Goal: Complete application form

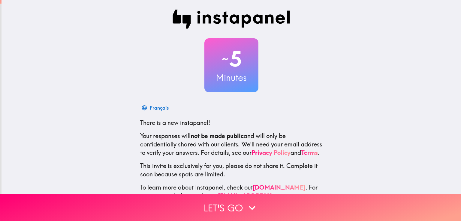
scroll to position [28, 0]
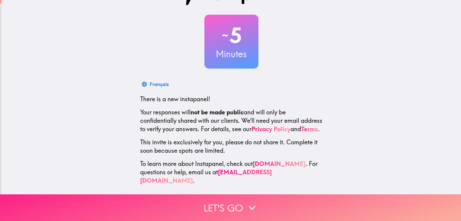
click at [243, 196] on button "Let's go" at bounding box center [230, 208] width 461 height 27
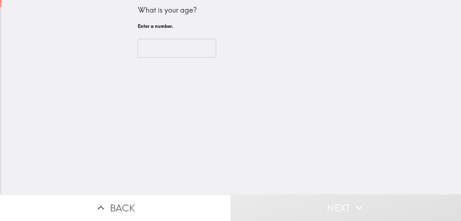
scroll to position [0, 0]
click at [163, 50] on input "number" at bounding box center [177, 48] width 78 height 19
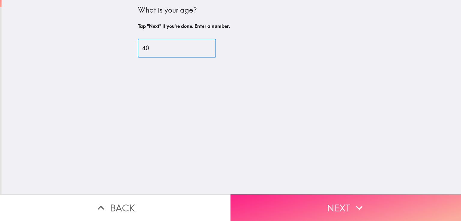
type input "40"
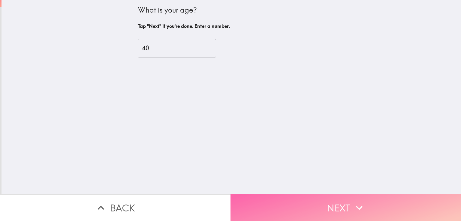
click at [318, 197] on button "Next" at bounding box center [345, 208] width 230 height 27
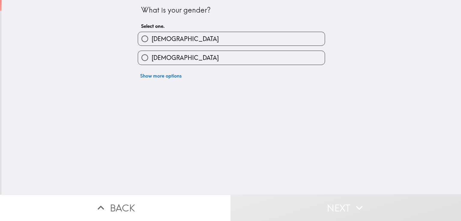
click at [144, 40] on input "[DEMOGRAPHIC_DATA]" at bounding box center [144, 38] width 13 height 13
radio input "true"
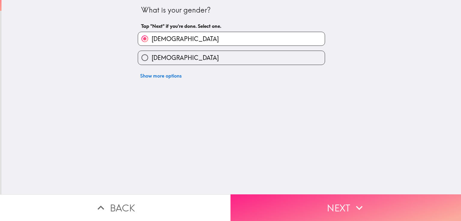
click at [305, 200] on button "Next" at bounding box center [345, 208] width 230 height 27
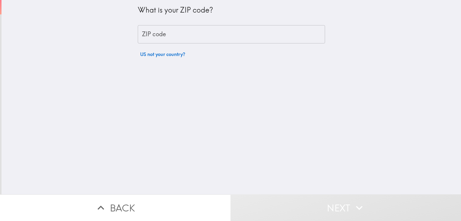
click at [155, 36] on input "ZIP code" at bounding box center [231, 34] width 187 height 19
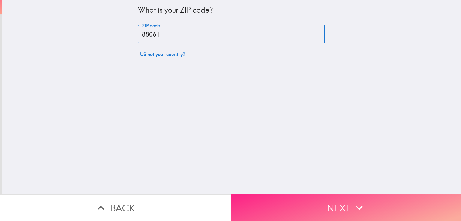
type input "88061"
click at [294, 203] on button "Next" at bounding box center [345, 208] width 230 height 27
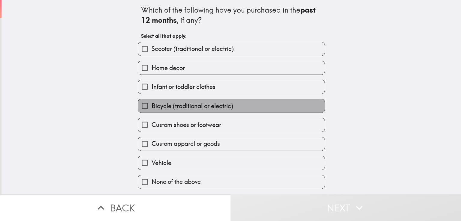
click at [196, 104] on span "Bicycle (traditional or electric)" at bounding box center [192, 106] width 82 height 8
click at [151, 104] on input "Bicycle (traditional or electric)" at bounding box center [144, 105] width 13 height 13
checkbox input "true"
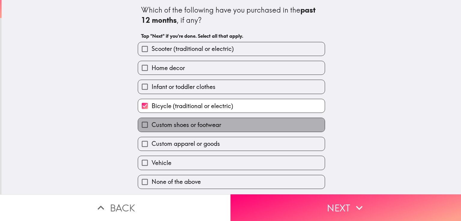
click at [208, 123] on span "Custom shoes or footwear" at bounding box center [186, 125] width 70 height 8
click at [151, 123] on input "Custom shoes or footwear" at bounding box center [144, 124] width 13 height 13
checkbox input "true"
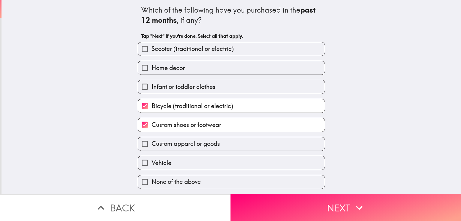
click at [212, 149] on label "Custom apparel or goods" at bounding box center [231, 143] width 187 height 13
click at [151, 149] on input "Custom apparel or goods" at bounding box center [144, 143] width 13 height 13
checkbox input "true"
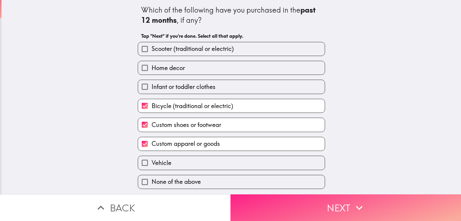
click at [281, 198] on button "Next" at bounding box center [345, 208] width 230 height 27
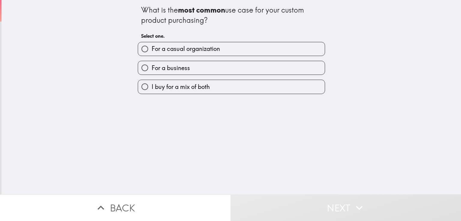
click at [198, 84] on span "I buy for a mix of both" at bounding box center [180, 87] width 58 height 8
click at [151, 84] on input "I buy for a mix of both" at bounding box center [144, 86] width 13 height 13
radio input "true"
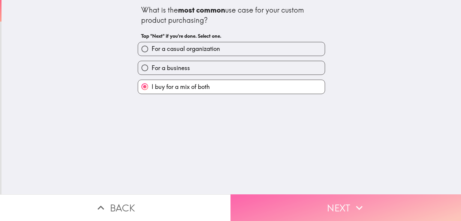
click at [280, 200] on button "Next" at bounding box center [345, 208] width 230 height 27
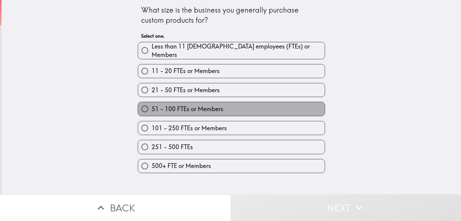
drag, startPoint x: 209, startPoint y: 106, endPoint x: 248, endPoint y: 139, distance: 51.2
click at [209, 106] on span "51 - 100 FTEs or Members" at bounding box center [187, 109] width 72 height 8
click at [151, 106] on input "51 - 100 FTEs or Members" at bounding box center [144, 108] width 13 height 13
radio input "true"
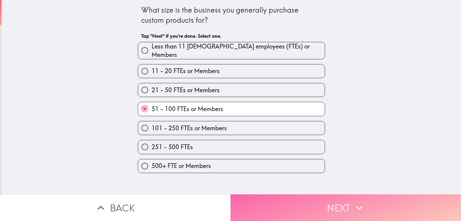
click at [301, 207] on button "Next" at bounding box center [345, 208] width 230 height 27
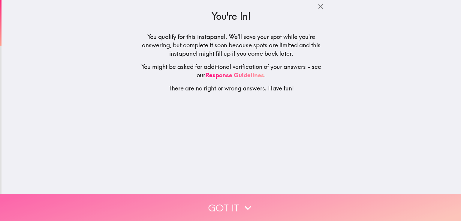
click at [301, 205] on button "Got it" at bounding box center [230, 208] width 461 height 27
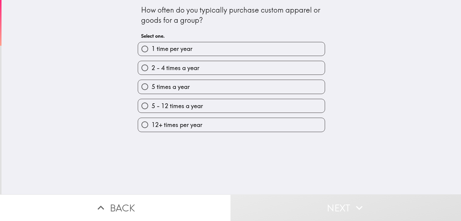
click at [203, 82] on label "5 times a year" at bounding box center [231, 86] width 187 height 13
click at [151, 82] on input "5 times a year" at bounding box center [144, 86] width 13 height 13
radio input "true"
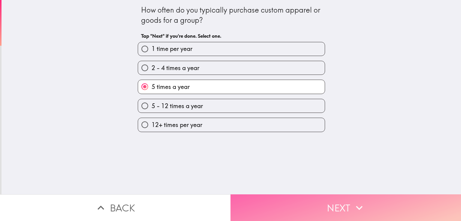
click at [295, 200] on button "Next" at bounding box center [345, 208] width 230 height 27
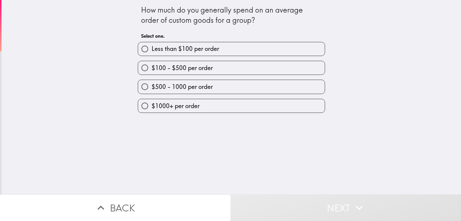
click at [207, 86] on span "$500 - 1000 per order" at bounding box center [181, 87] width 61 height 8
click at [151, 86] on input "$500 - 1000 per order" at bounding box center [144, 86] width 13 height 13
radio input "true"
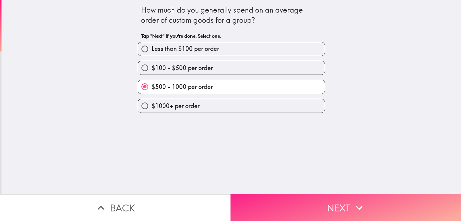
click at [308, 197] on button "Next" at bounding box center [345, 208] width 230 height 27
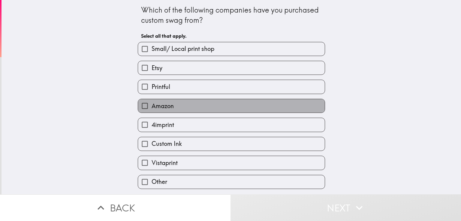
click at [173, 108] on label "Amazon" at bounding box center [231, 105] width 187 height 13
click at [151, 108] on input "Amazon" at bounding box center [144, 105] width 13 height 13
checkbox input "true"
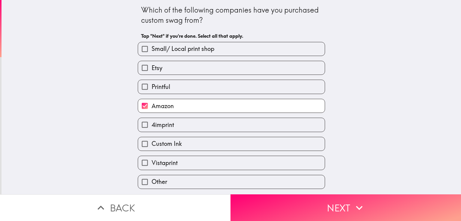
click at [172, 66] on label "Etsy" at bounding box center [231, 67] width 187 height 13
click at [151, 66] on input "Etsy" at bounding box center [144, 67] width 13 height 13
checkbox input "true"
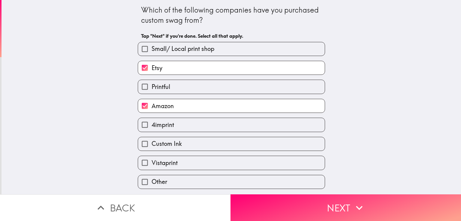
click at [181, 139] on label "Custom Ink" at bounding box center [231, 143] width 187 height 13
click at [151, 139] on input "Custom Ink" at bounding box center [144, 143] width 13 height 13
checkbox input "true"
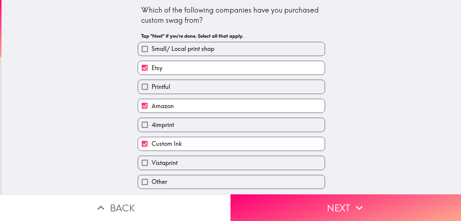
click at [179, 163] on label "Vistaprint" at bounding box center [231, 162] width 187 height 13
click at [151, 163] on input "Vistaprint" at bounding box center [144, 162] width 13 height 13
checkbox input "true"
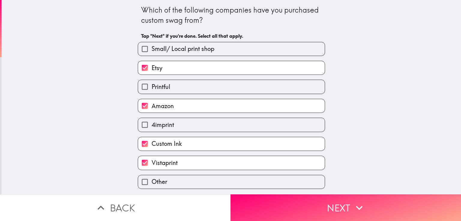
click at [164, 84] on span "Printful" at bounding box center [160, 87] width 19 height 8
click at [151, 84] on input "Printful" at bounding box center [144, 86] width 13 height 13
checkbox input "true"
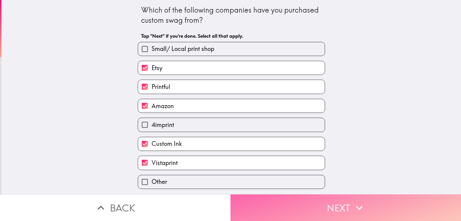
click at [290, 205] on button "Next" at bounding box center [345, 208] width 230 height 27
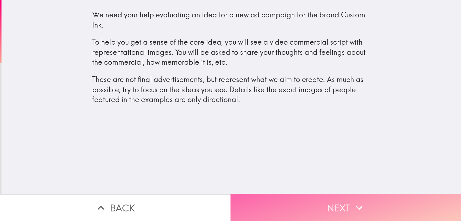
click at [344, 199] on button "Next" at bounding box center [345, 208] width 230 height 27
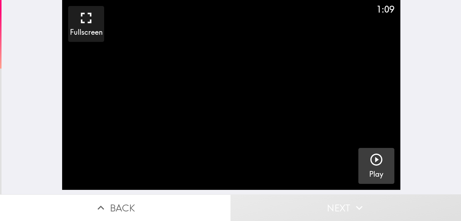
click at [371, 169] on div "button" at bounding box center [376, 161] width 14 height 17
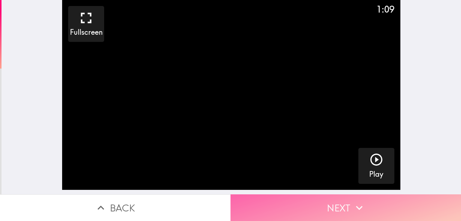
click at [387, 203] on button "Next" at bounding box center [345, 208] width 230 height 27
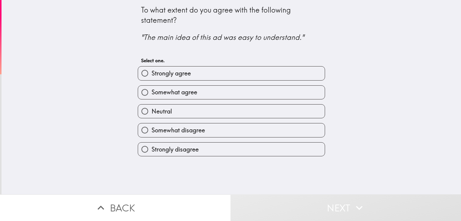
click at [235, 74] on label "Strongly agree" at bounding box center [231, 73] width 187 height 13
click at [151, 74] on input "Strongly agree" at bounding box center [144, 73] width 13 height 13
radio input "true"
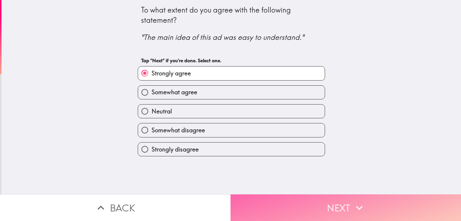
click at [319, 195] on button "Next" at bounding box center [345, 208] width 230 height 27
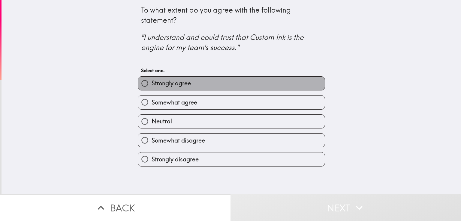
click at [220, 83] on label "Strongly agree" at bounding box center [231, 83] width 187 height 13
click at [151, 83] on input "Strongly agree" at bounding box center [144, 83] width 13 height 13
radio input "true"
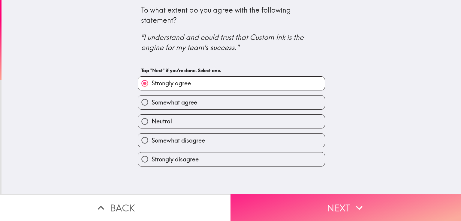
click at [307, 197] on button "Next" at bounding box center [345, 208] width 230 height 27
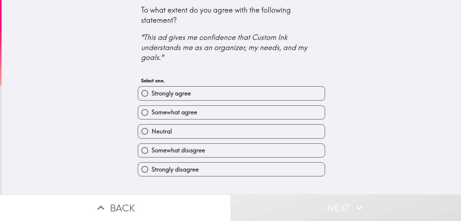
click at [223, 114] on label "Somewhat agree" at bounding box center [231, 112] width 187 height 13
click at [151, 114] on input "Somewhat agree" at bounding box center [144, 112] width 13 height 13
radio input "true"
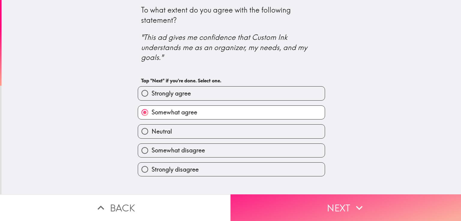
click at [314, 196] on button "Next" at bounding box center [345, 208] width 230 height 27
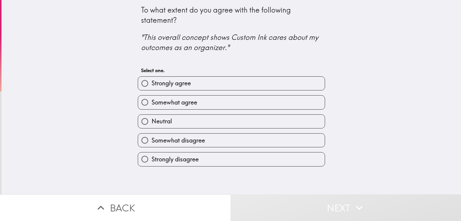
click at [189, 88] on label "Strongly agree" at bounding box center [231, 83] width 187 height 13
click at [151, 88] on input "Strongly agree" at bounding box center [144, 83] width 13 height 13
radio input "true"
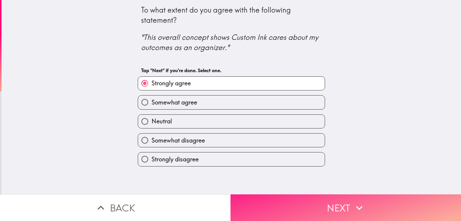
click at [294, 195] on button "Next" at bounding box center [345, 208] width 230 height 27
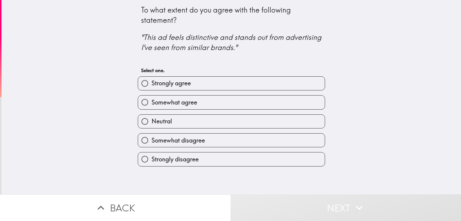
drag, startPoint x: 197, startPoint y: 106, endPoint x: 201, endPoint y: 109, distance: 4.7
click at [197, 106] on label "Somewhat agree" at bounding box center [231, 102] width 187 height 13
click at [151, 106] on input "Somewhat agree" at bounding box center [144, 102] width 13 height 13
radio input "true"
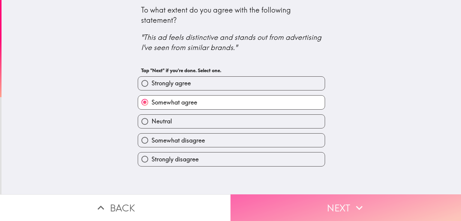
click at [276, 200] on button "Next" at bounding box center [345, 208] width 230 height 27
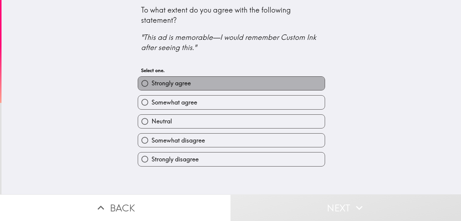
click at [200, 89] on label "Strongly agree" at bounding box center [231, 83] width 187 height 13
click at [151, 89] on input "Strongly agree" at bounding box center [144, 83] width 13 height 13
radio input "true"
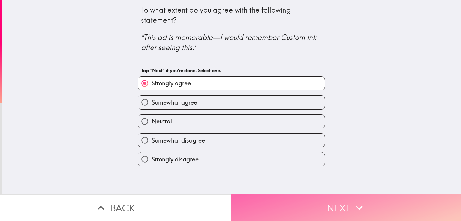
click at [285, 198] on button "Next" at bounding box center [345, 208] width 230 height 27
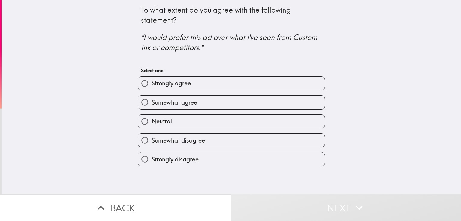
click at [209, 111] on div "Neutral" at bounding box center [229, 119] width 192 height 19
click at [207, 104] on label "Somewhat agree" at bounding box center [231, 102] width 187 height 13
click at [151, 104] on input "Somewhat agree" at bounding box center [144, 102] width 13 height 13
radio input "true"
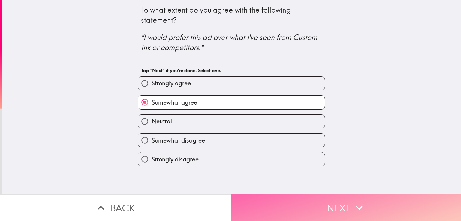
click at [306, 195] on button "Next" at bounding box center [345, 208] width 230 height 27
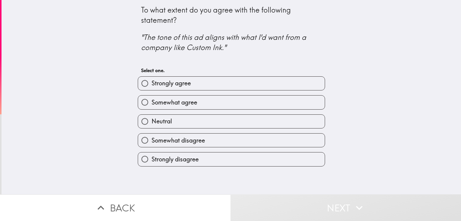
click at [192, 103] on span "Somewhat agree" at bounding box center [174, 102] width 46 height 8
click at [151, 103] on input "Somewhat agree" at bounding box center [144, 102] width 13 height 13
radio input "true"
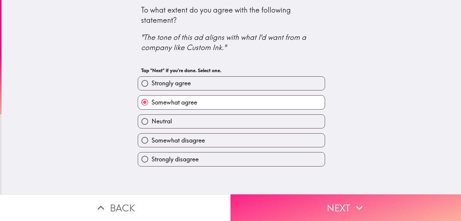
click at [289, 195] on button "Next" at bounding box center [345, 208] width 230 height 27
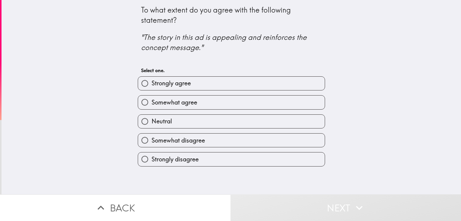
click at [231, 119] on label "Neutral" at bounding box center [231, 121] width 187 height 13
click at [151, 119] on input "Neutral" at bounding box center [144, 121] width 13 height 13
radio input "true"
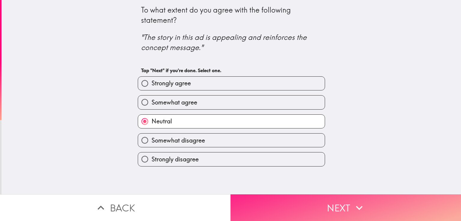
click at [290, 197] on button "Next" at bounding box center [345, 208] width 230 height 27
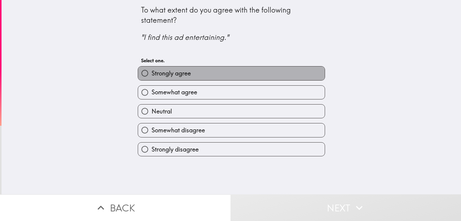
click at [183, 72] on span "Strongly agree" at bounding box center [170, 73] width 39 height 8
click at [151, 72] on input "Strongly agree" at bounding box center [144, 73] width 13 height 13
radio input "true"
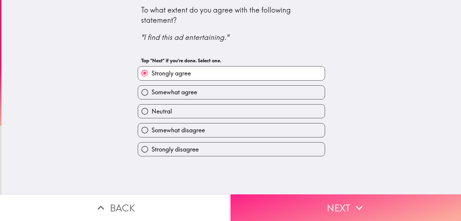
click at [310, 197] on button "Next" at bounding box center [345, 208] width 230 height 27
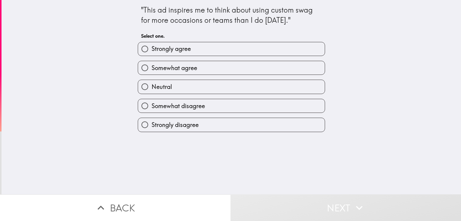
click at [199, 75] on div "Neutral" at bounding box center [229, 84] width 192 height 19
click at [197, 68] on label "Somewhat agree" at bounding box center [231, 67] width 187 height 13
click at [151, 68] on input "Somewhat agree" at bounding box center [144, 67] width 13 height 13
radio input "true"
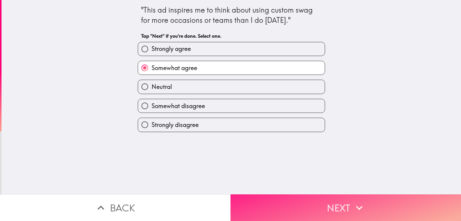
click at [303, 195] on button "Next" at bounding box center [345, 208] width 230 height 27
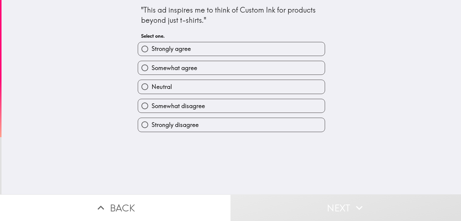
click at [196, 69] on label "Somewhat agree" at bounding box center [231, 67] width 187 height 13
click at [151, 69] on input "Somewhat agree" at bounding box center [144, 67] width 13 height 13
radio input "true"
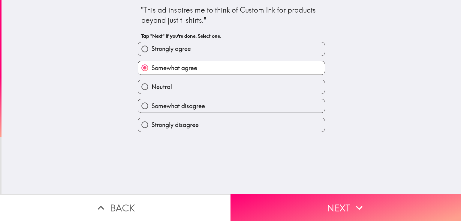
click at [206, 81] on label "Neutral" at bounding box center [231, 86] width 187 height 13
click at [151, 81] on input "Neutral" at bounding box center [144, 86] width 13 height 13
radio input "true"
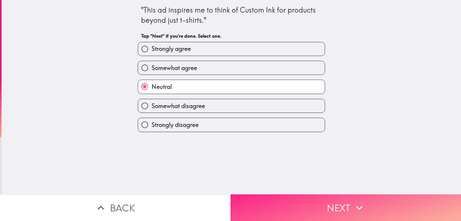
click at [309, 199] on button "Next" at bounding box center [345, 208] width 230 height 27
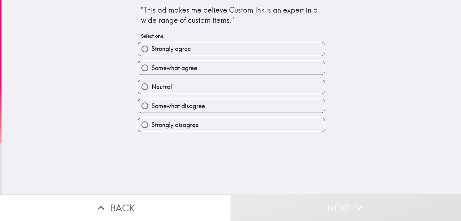
click at [215, 74] on label "Somewhat agree" at bounding box center [231, 67] width 187 height 13
click at [151, 74] on input "Somewhat agree" at bounding box center [144, 67] width 13 height 13
radio input "true"
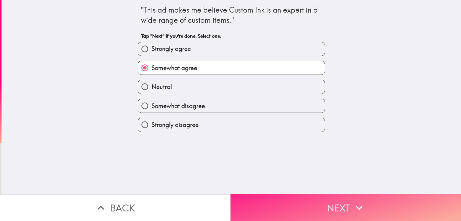
click at [315, 202] on button "Next" at bounding box center [345, 208] width 230 height 27
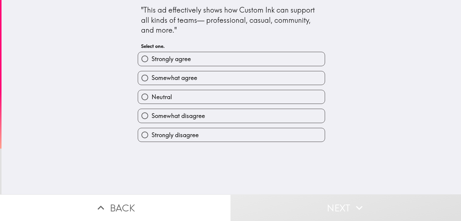
click at [209, 54] on label "Strongly agree" at bounding box center [231, 58] width 187 height 13
click at [151, 54] on input "Strongly agree" at bounding box center [144, 58] width 13 height 13
radio input "true"
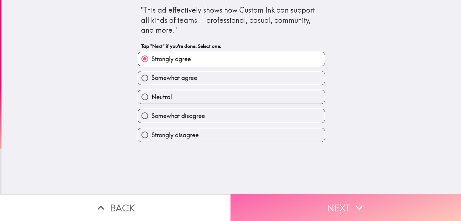
click at [323, 195] on button "Next" at bounding box center [345, 208] width 230 height 27
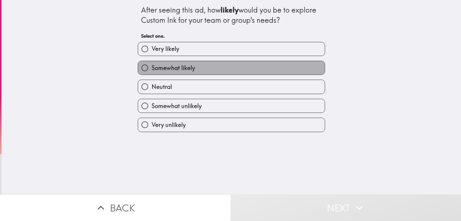
click at [205, 66] on label "Somewhat likely" at bounding box center [231, 67] width 187 height 13
click at [151, 66] on input "Somewhat likely" at bounding box center [144, 67] width 13 height 13
radio input "true"
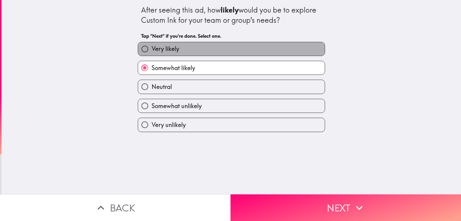
drag, startPoint x: 199, startPoint y: 44, endPoint x: 202, endPoint y: 47, distance: 4.7
click at [199, 43] on label "Very likely" at bounding box center [231, 48] width 187 height 13
click at [151, 43] on input "Very likely" at bounding box center [144, 48] width 13 height 13
radio input "true"
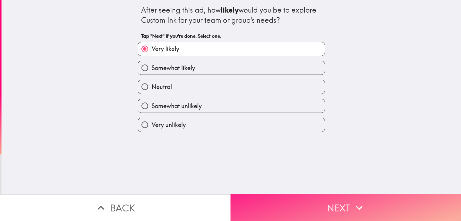
click at [289, 195] on button "Next" at bounding box center [345, 208] width 230 height 27
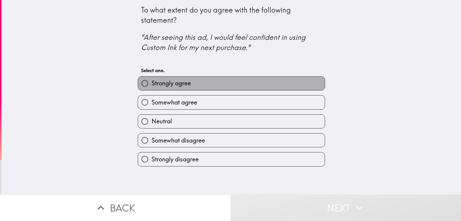
click at [212, 82] on label "Strongly agree" at bounding box center [231, 83] width 187 height 13
click at [151, 82] on input "Strongly agree" at bounding box center [144, 83] width 13 height 13
radio input "true"
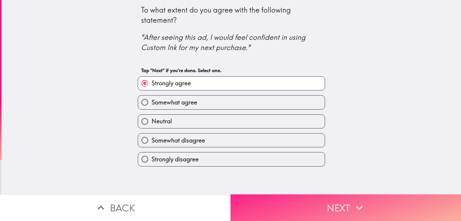
click at [289, 197] on button "Next" at bounding box center [345, 208] width 230 height 27
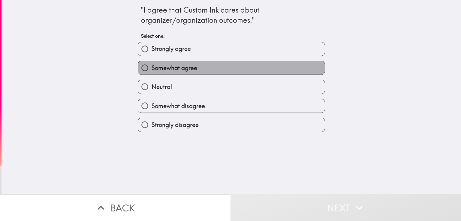
click at [195, 70] on label "Somewhat agree" at bounding box center [231, 67] width 187 height 13
click at [151, 70] on input "Somewhat agree" at bounding box center [144, 67] width 13 height 13
radio input "true"
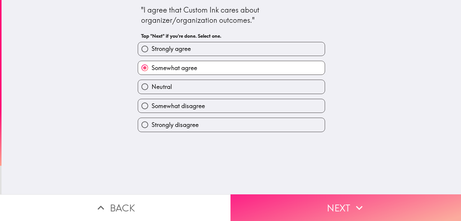
click at [282, 195] on button "Next" at bounding box center [345, 208] width 230 height 27
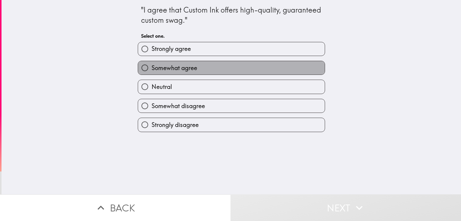
click at [191, 65] on span "Somewhat agree" at bounding box center [174, 68] width 46 height 8
click at [151, 65] on input "Somewhat agree" at bounding box center [144, 67] width 13 height 13
radio input "true"
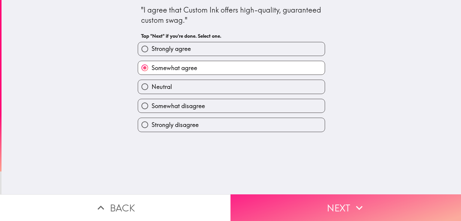
click at [311, 202] on button "Next" at bounding box center [345, 208] width 230 height 27
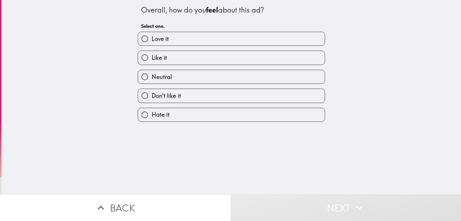
click at [188, 37] on label "Love it" at bounding box center [231, 38] width 187 height 13
click at [151, 37] on input "Love it" at bounding box center [144, 38] width 13 height 13
radio input "true"
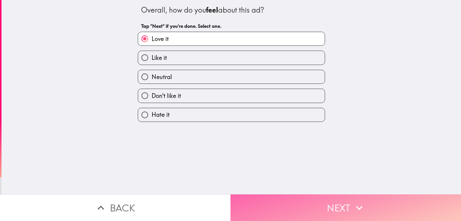
click at [298, 195] on button "Next" at bounding box center [345, 208] width 230 height 27
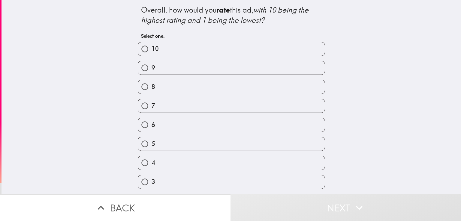
click at [207, 84] on label "8" at bounding box center [231, 86] width 187 height 13
click at [151, 84] on input "8" at bounding box center [144, 86] width 13 height 13
radio input "true"
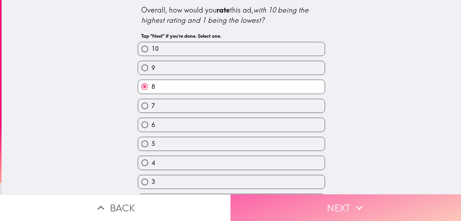
click at [297, 198] on button "Next" at bounding box center [345, 208] width 230 height 27
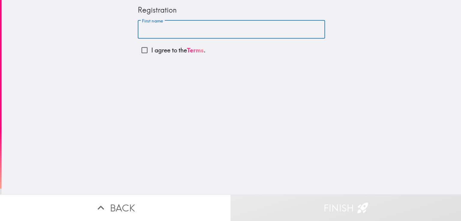
click at [185, 33] on input "First name" at bounding box center [231, 29] width 187 height 19
type input "[PERSON_NAME]"
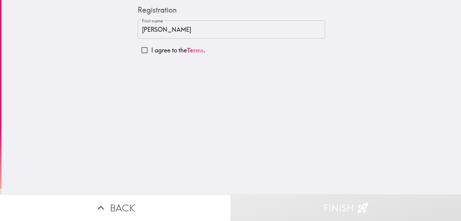
click at [166, 51] on p "I agree to the Terms ." at bounding box center [178, 50] width 54 height 8
click at [151, 51] on input "I agree to the Terms ." at bounding box center [144, 49] width 13 height 13
checkbox input "true"
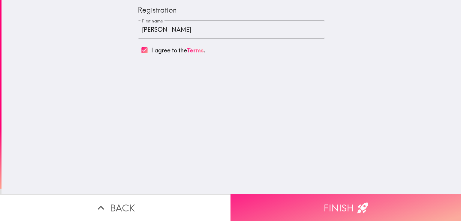
click at [298, 205] on button "Finish" at bounding box center [345, 208] width 230 height 27
